Goal: Submit feedback/report problem

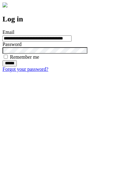
click at [17, 66] on input "******" at bounding box center [9, 63] width 14 height 6
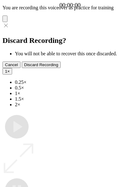
type input "**********"
